Goal: Information Seeking & Learning: Learn about a topic

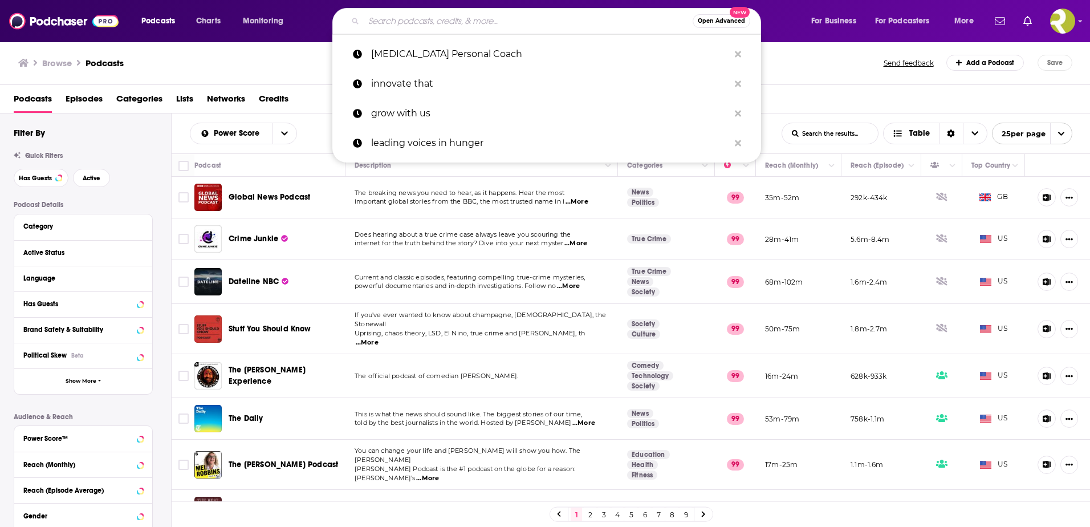
type input "The Confluence Cast"
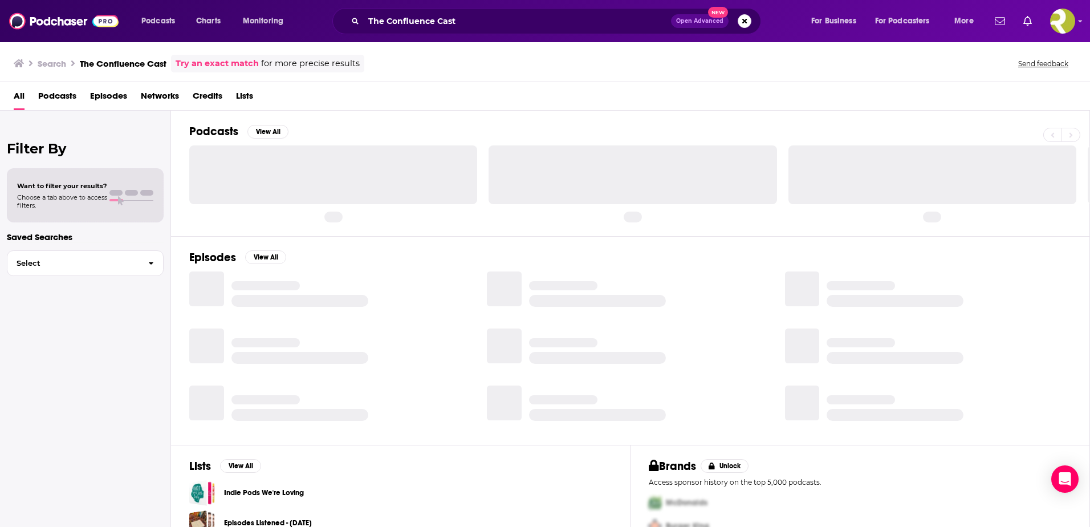
click at [127, 66] on h3 "The Confluence Cast" at bounding box center [123, 63] width 87 height 11
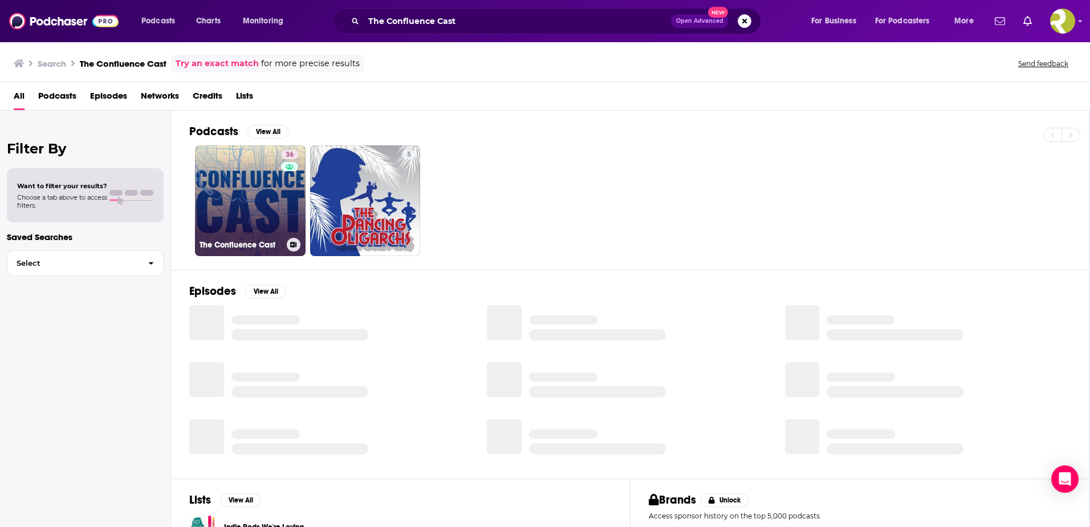
click at [260, 205] on link "36 The Confluence Cast" at bounding box center [250, 200] width 111 height 111
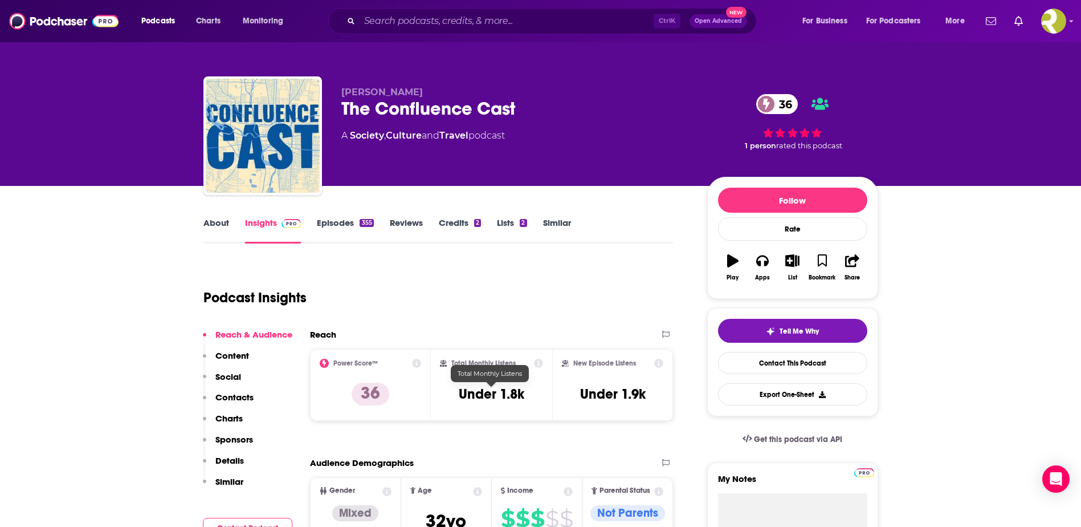
click at [506, 388] on h3 "Under 1.8k" at bounding box center [492, 393] width 66 height 17
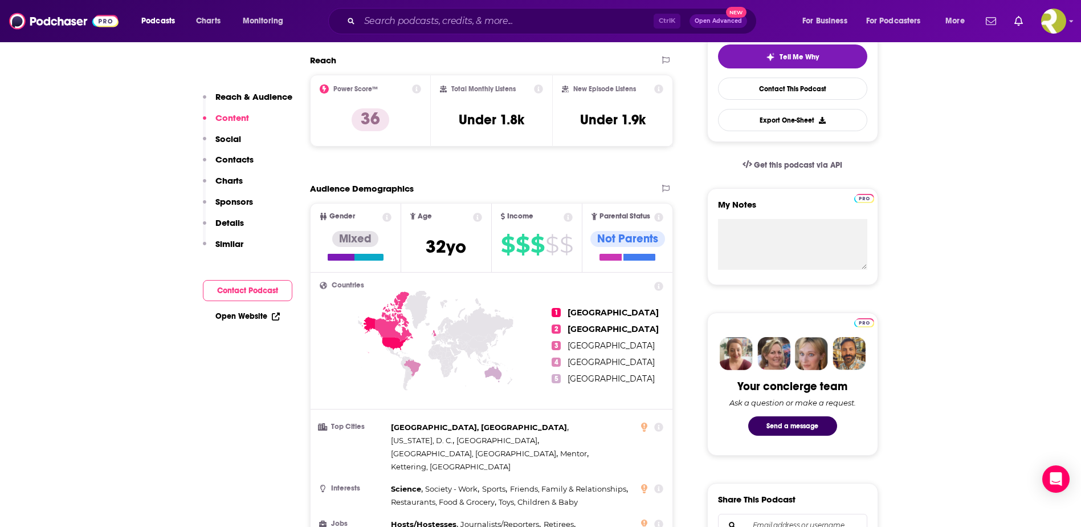
scroll to position [228, 0]
